Goal: Task Accomplishment & Management: Use online tool/utility

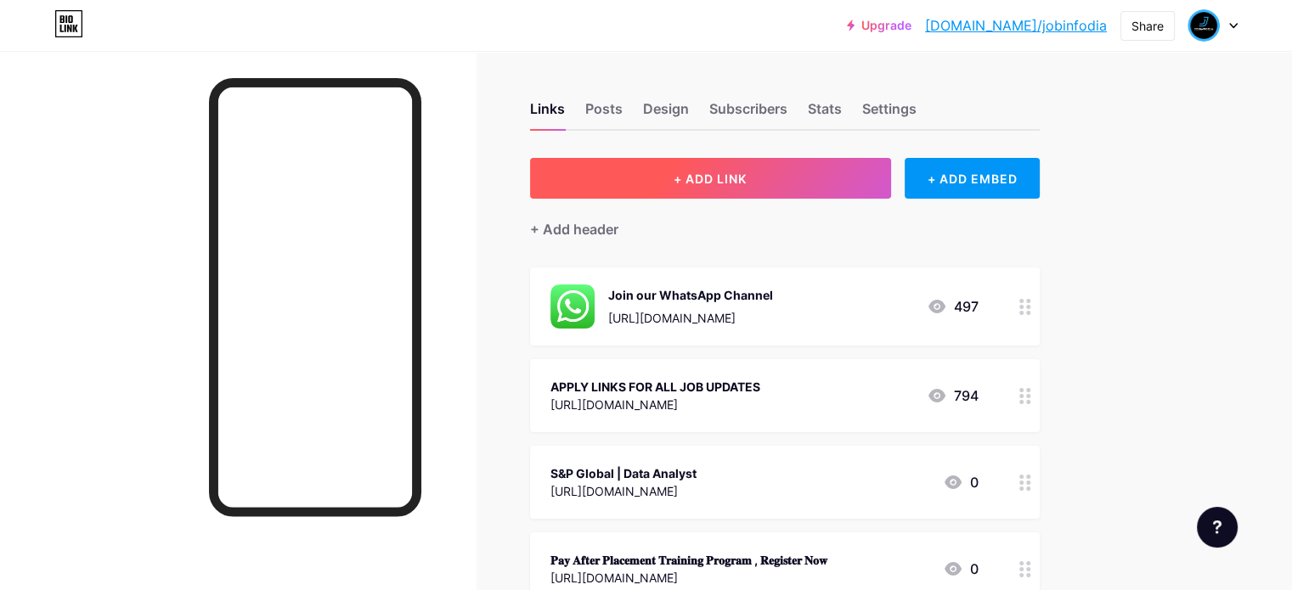
click at [747, 178] on span "+ ADD LINK" at bounding box center [710, 179] width 73 height 14
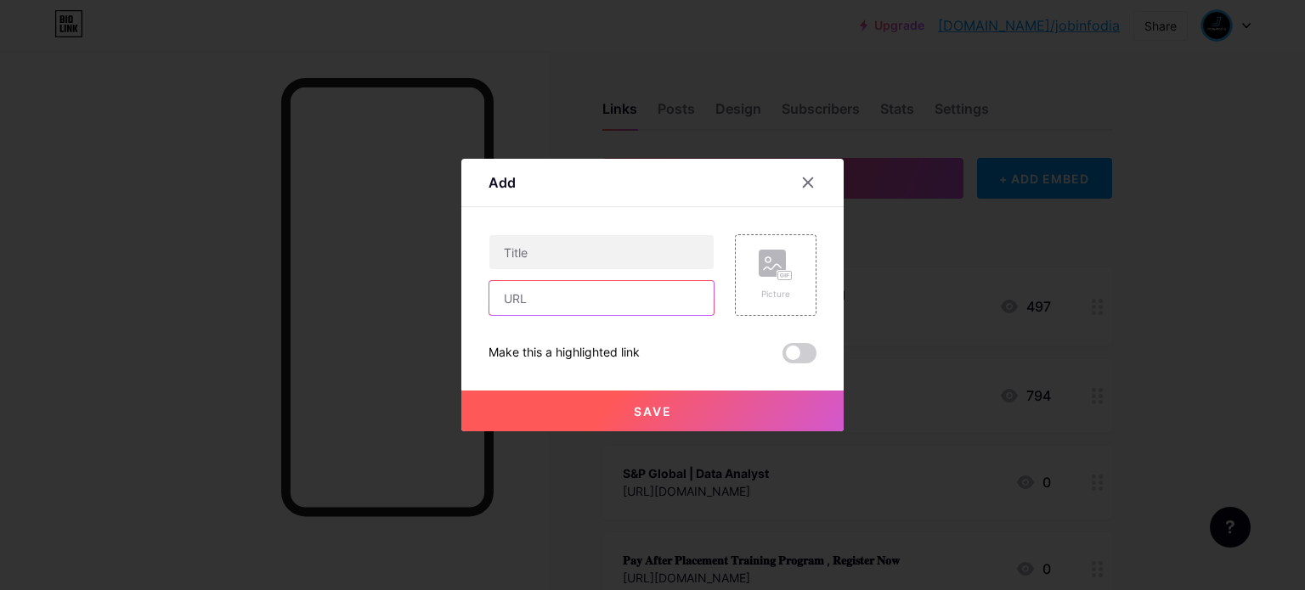
click at [619, 309] on input "text" at bounding box center [601, 298] width 224 height 34
paste input "[URL][DOMAIN_NAME]"
type input "[URL][DOMAIN_NAME]"
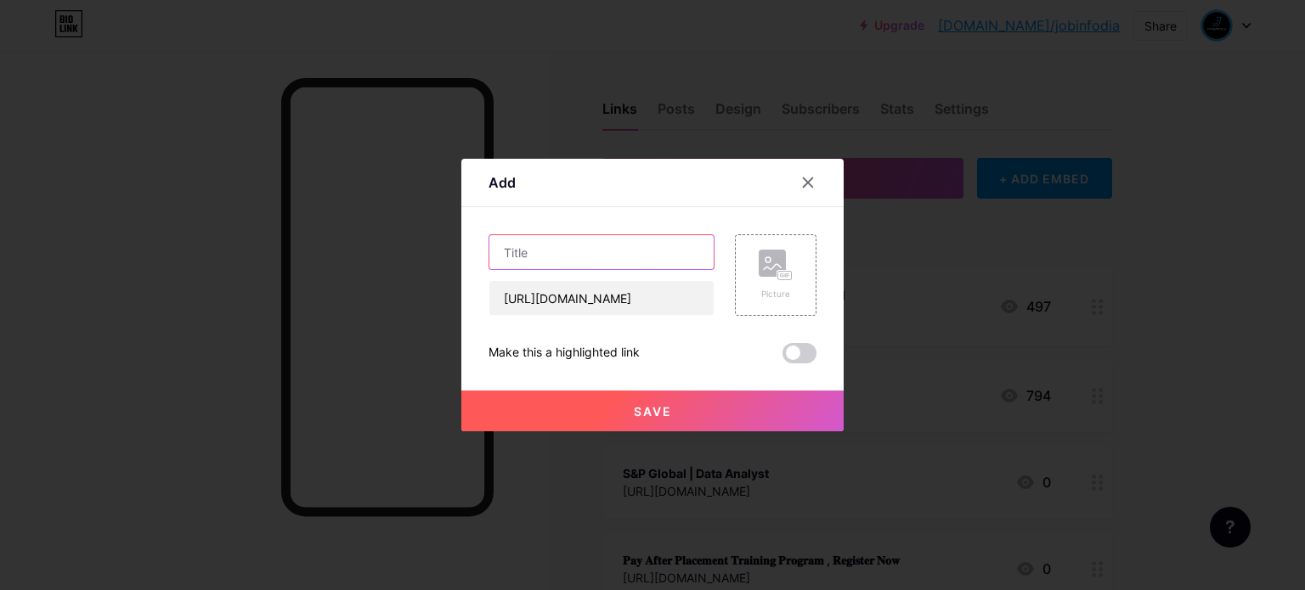
click at [659, 257] on input "text" at bounding box center [601, 252] width 224 height 34
paste input "𝗕𝗲𝗰𝗼𝗺𝗲 𝗮 𝗖𝗲𝗿𝘁𝗶𝗳𝗶𝗲𝗱 𝗗𝗮𝘁𝗮 𝗔𝗻𝗮𝗹𝘆𝘀𝘁 𝗜𝗻 𝗧𝗼𝗽 𝗠𝗡𝗖𝘀 ,𝗕𝗼𝗼𝗸 𝗮 𝗙𝗥𝗘𝗘 𝗗𝗲𝗺𝗼"
type input "𝗕𝗲𝗰𝗼𝗺𝗲 𝗮 𝗖𝗲𝗿𝘁𝗶𝗳𝗶𝗲𝗱 𝗗𝗮𝘁𝗮 𝗔𝗻𝗮𝗹𝘆𝘀𝘁 𝗜𝗻 𝗧𝗼𝗽 𝗠𝗡𝗖𝘀 ,𝗕𝗼𝗼𝗸 𝗮 𝗙𝗥𝗘𝗘 𝗗𝗲𝗺𝗼"
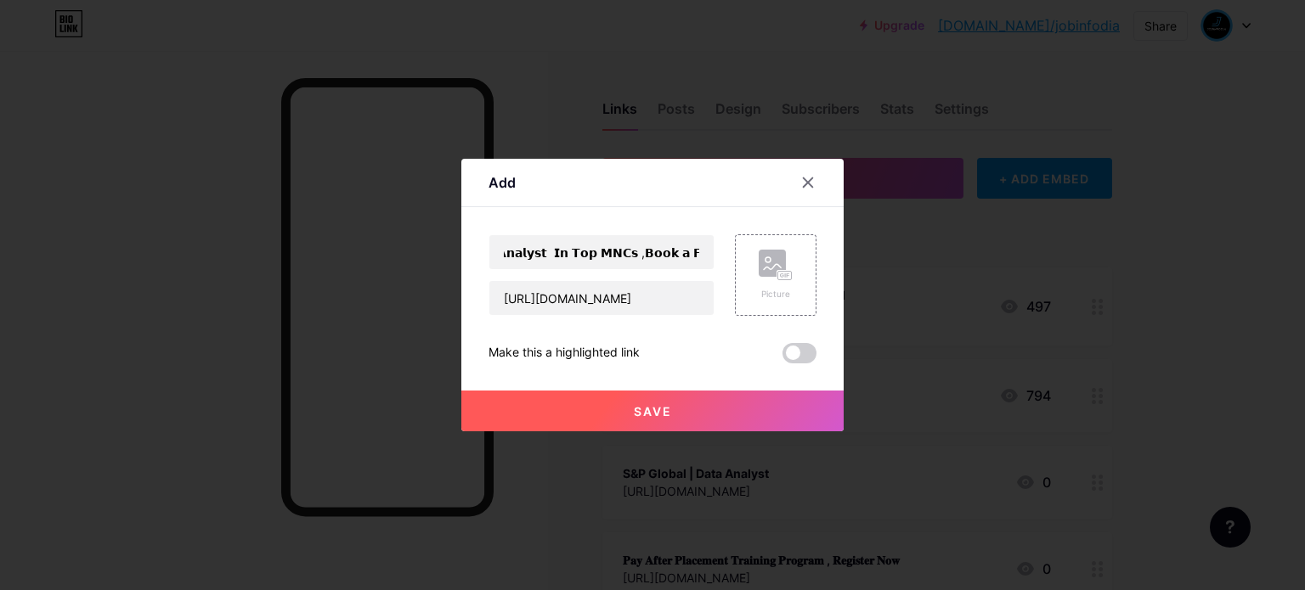
scroll to position [0, 0]
click at [683, 417] on button "Save" at bounding box center [652, 411] width 382 height 41
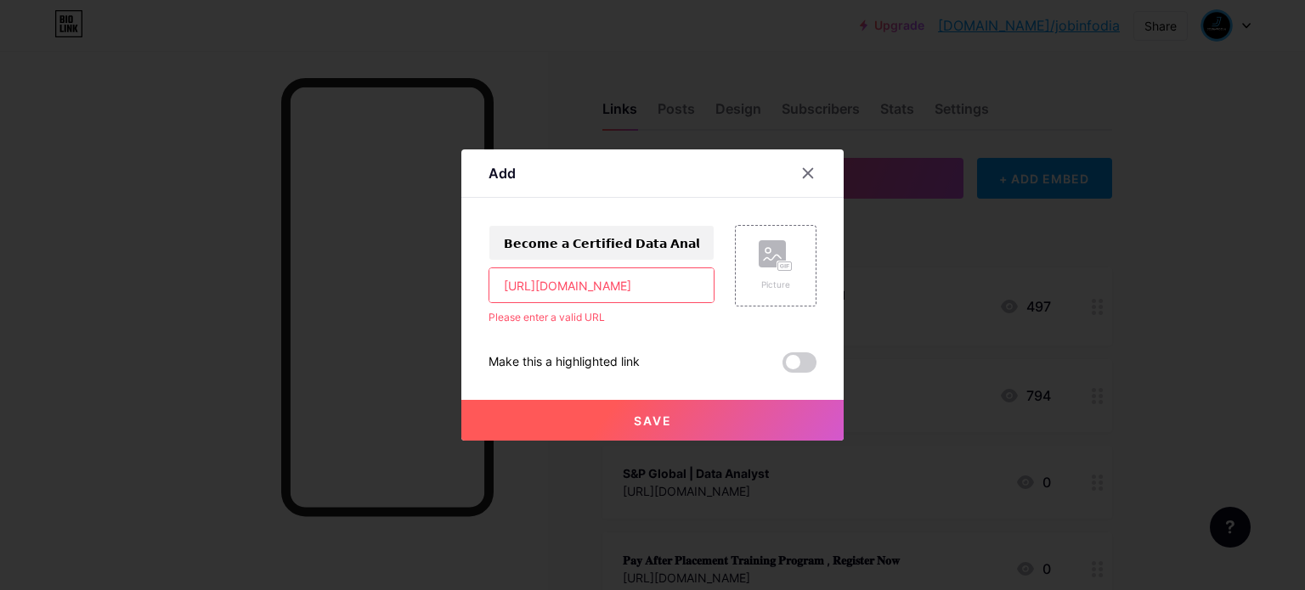
click at [510, 286] on input "[URL][DOMAIN_NAME]" at bounding box center [601, 285] width 224 height 34
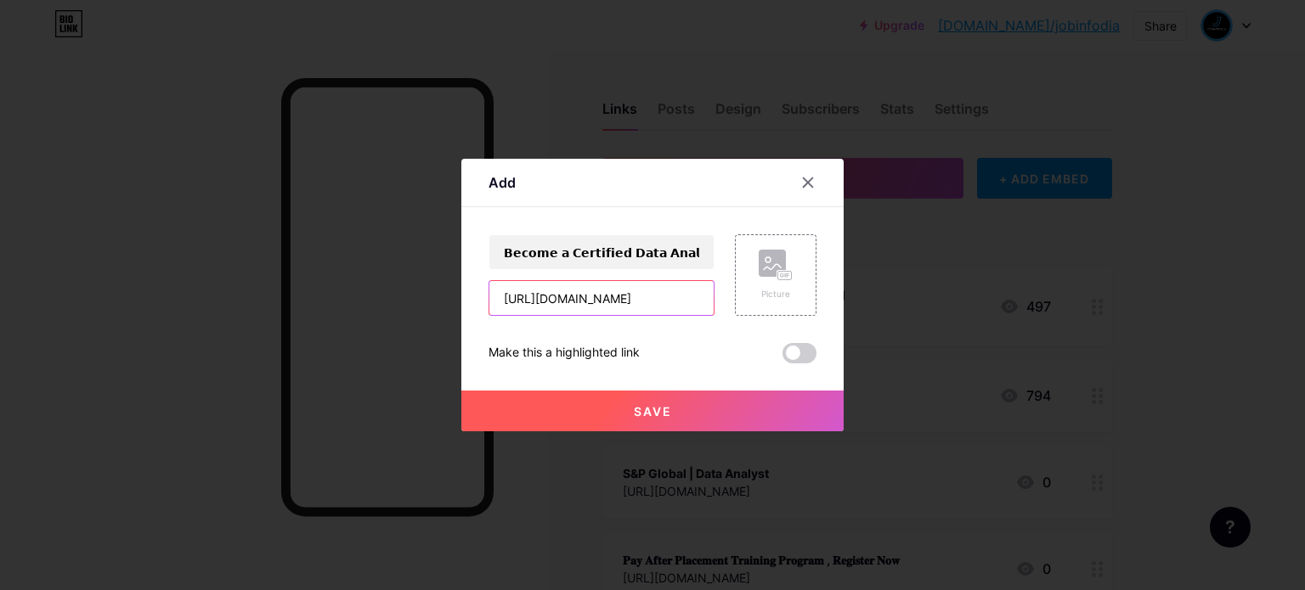
type input "[URL][DOMAIN_NAME]"
click at [681, 430] on button "Save" at bounding box center [652, 411] width 382 height 41
click at [681, 426] on button "Save" at bounding box center [652, 411] width 382 height 41
